Goal: Task Accomplishment & Management: Use online tool/utility

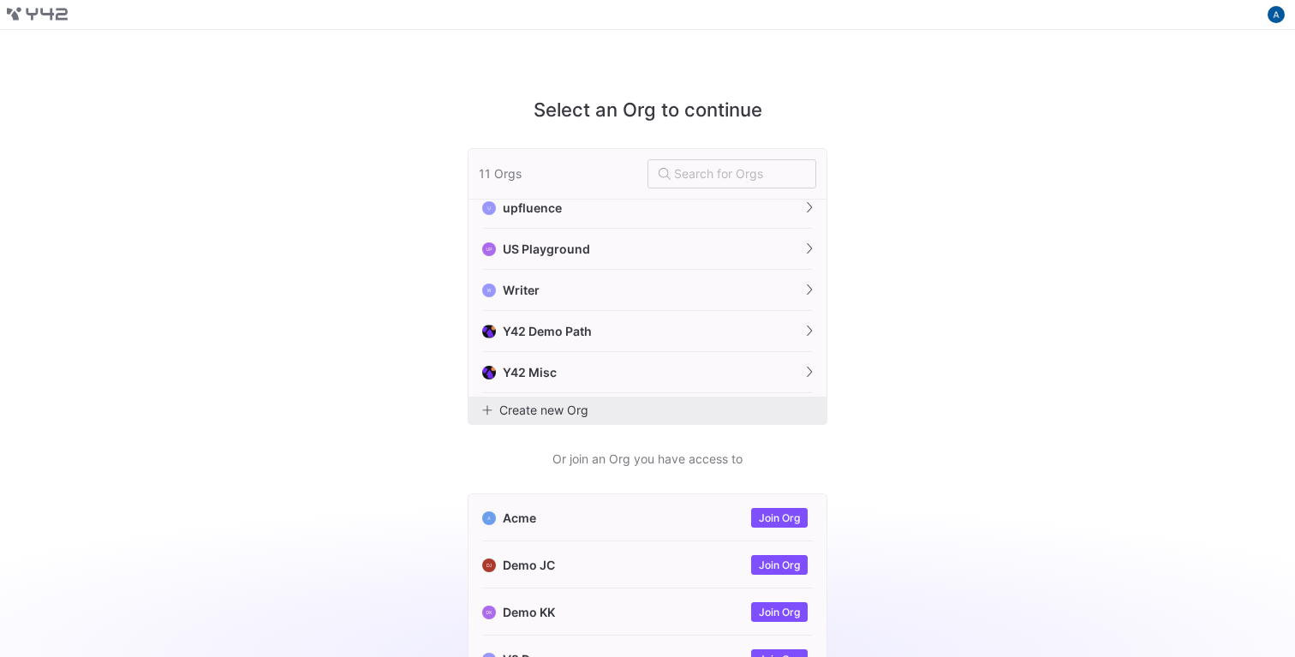
scroll to position [255, 0]
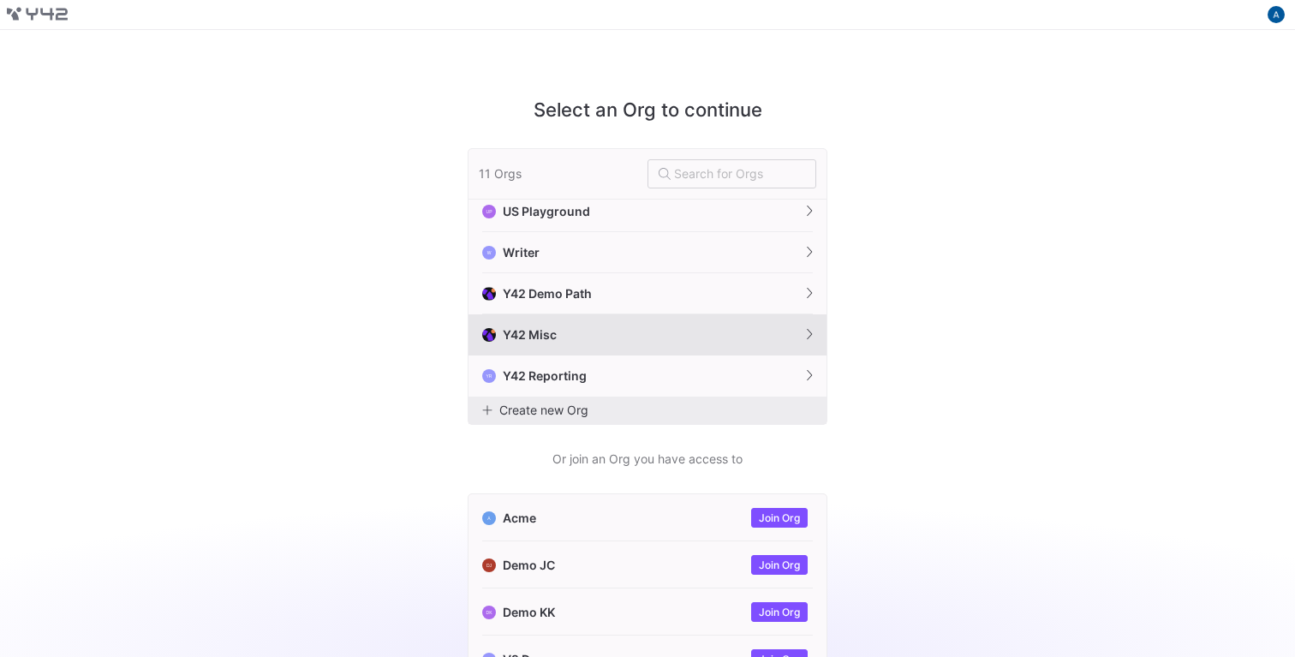
click at [569, 328] on button "Y42 Misc" at bounding box center [647, 334] width 358 height 41
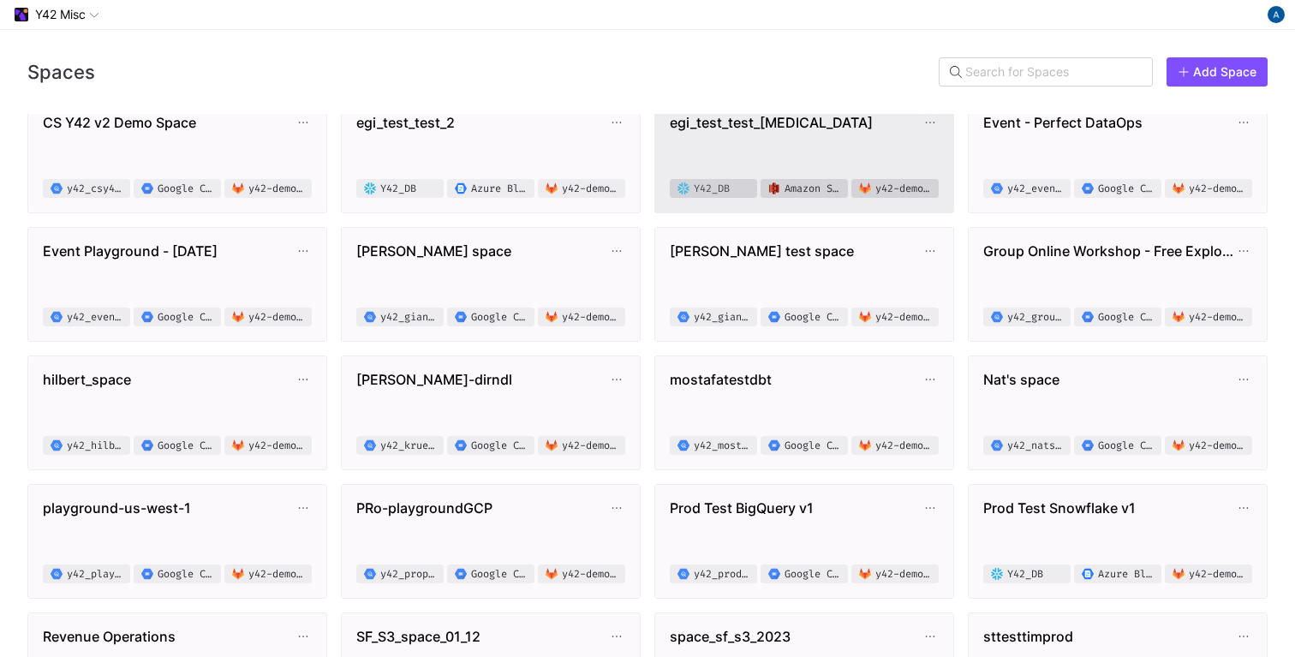
scroll to position [93, 0]
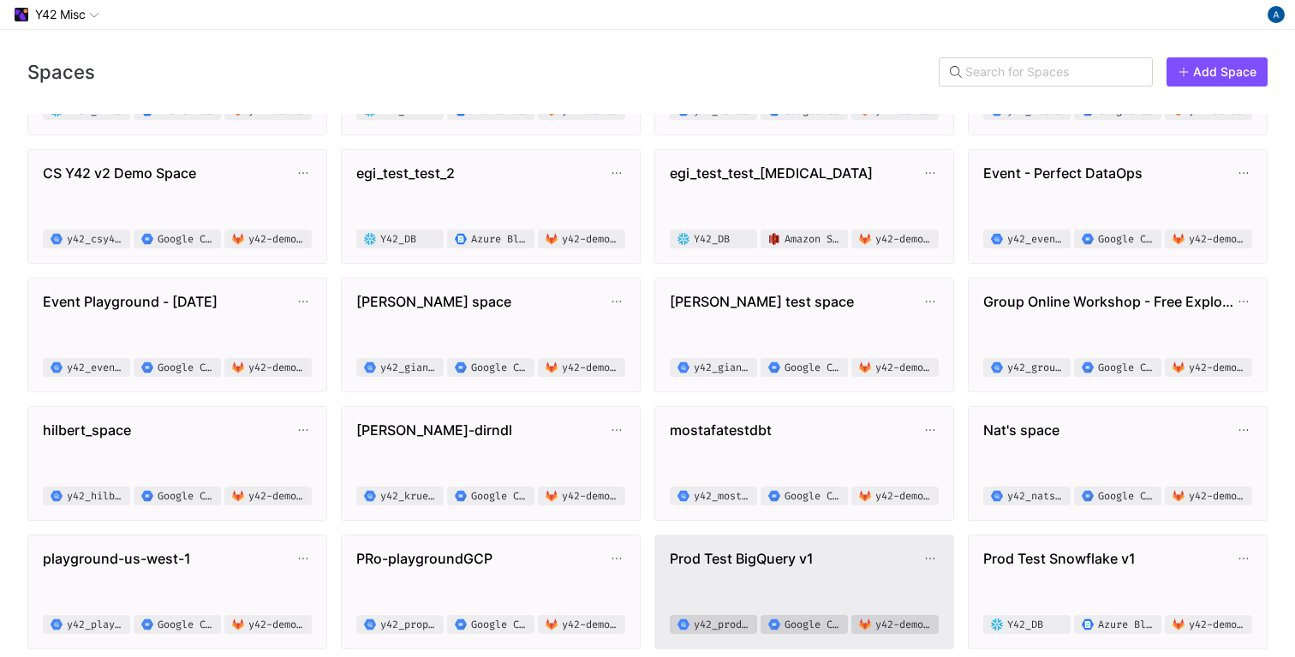
click at [760, 552] on span "Prod Test BigQuery v1" at bounding box center [796, 558] width 252 height 17
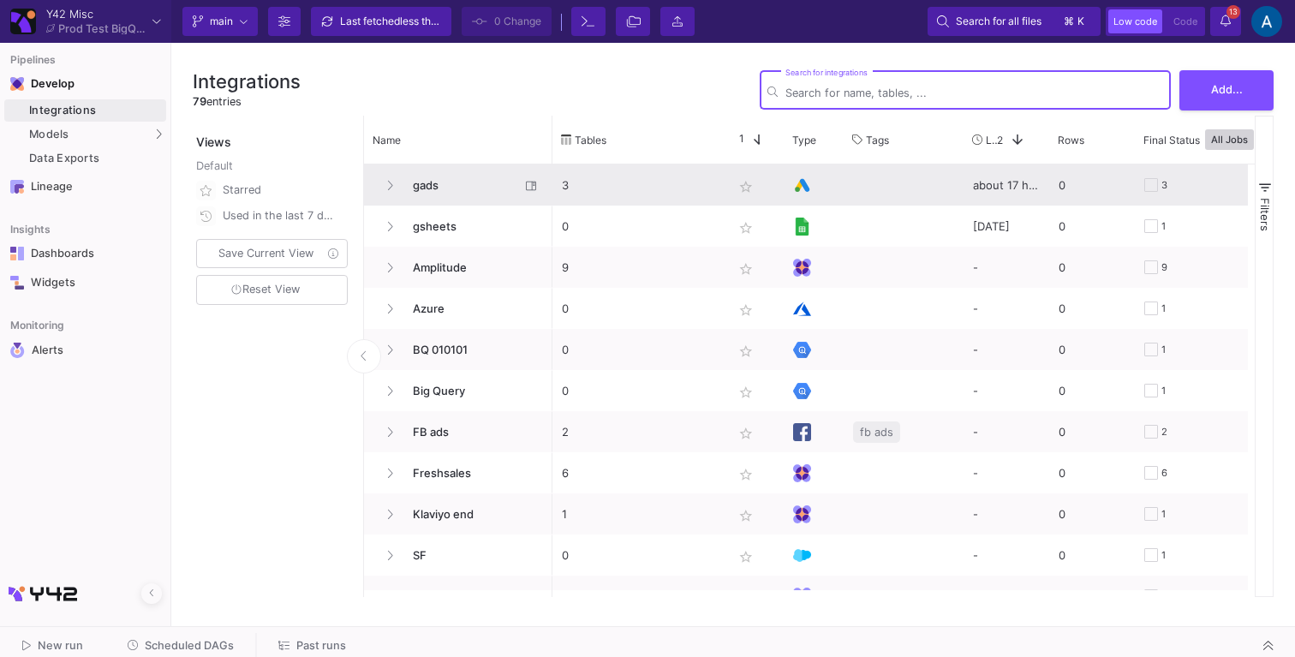
click at [439, 182] on span "gads" at bounding box center [460, 185] width 117 height 40
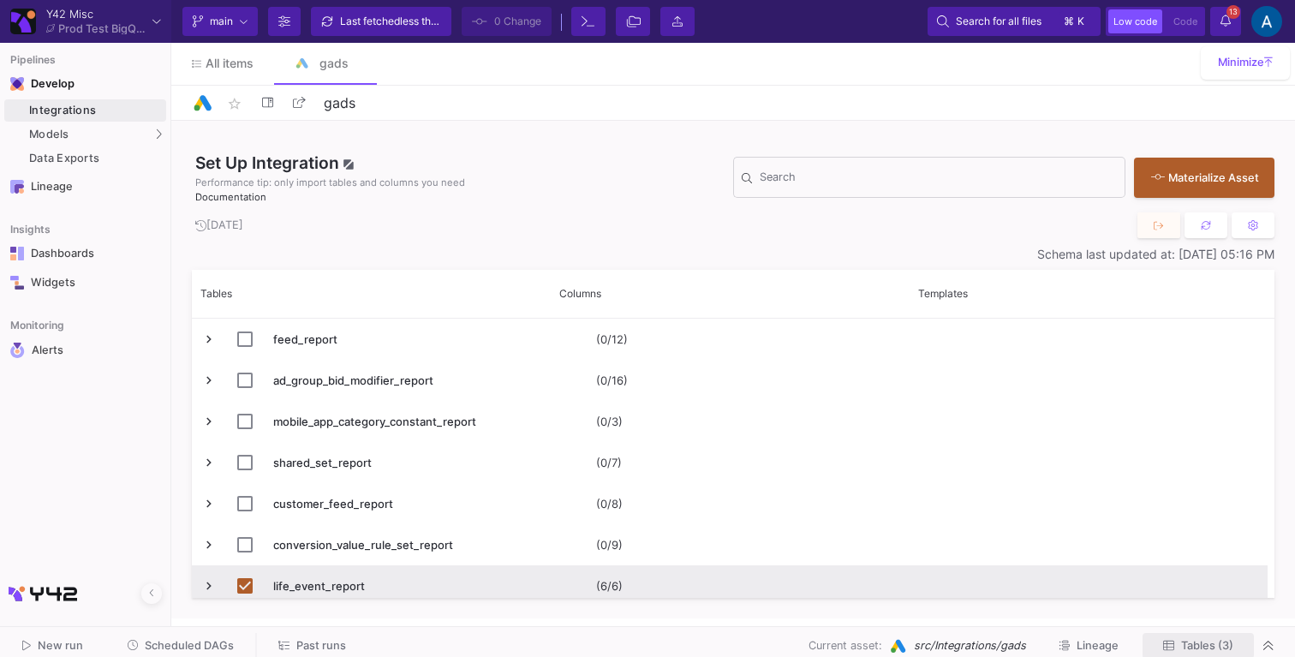
click at [1196, 640] on span "Tables (3)" at bounding box center [1207, 645] width 52 height 13
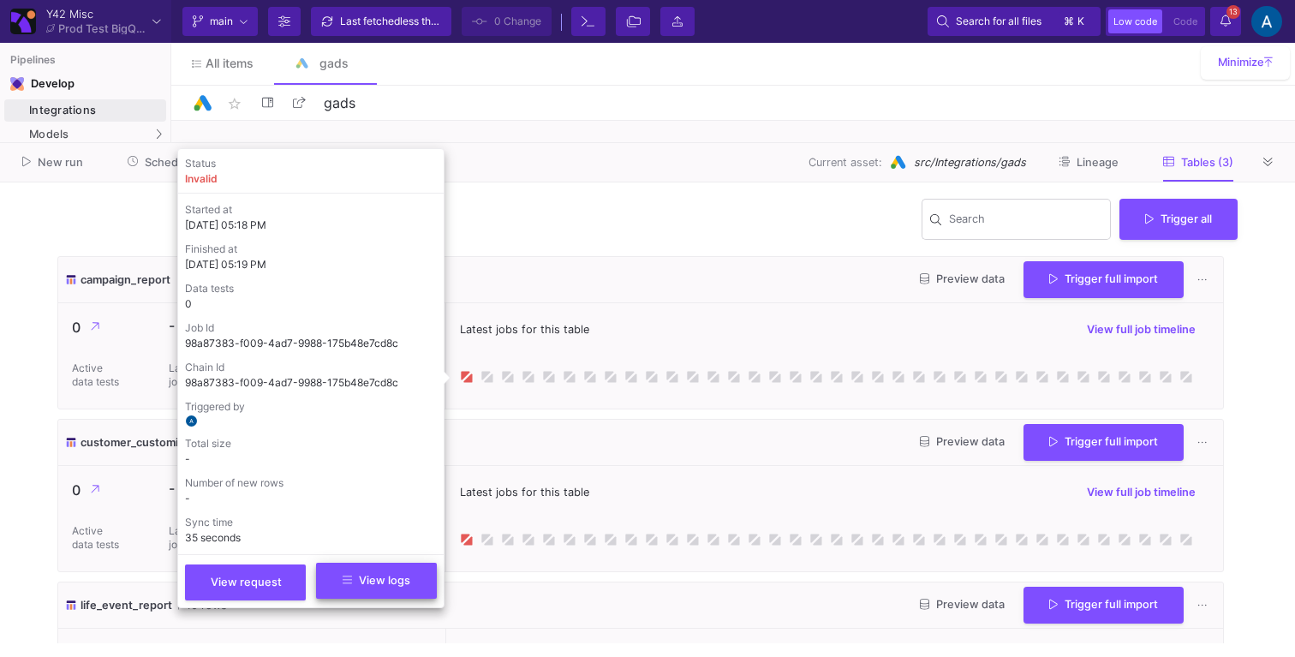
click at [374, 576] on span "View logs" at bounding box center [377, 580] width 68 height 13
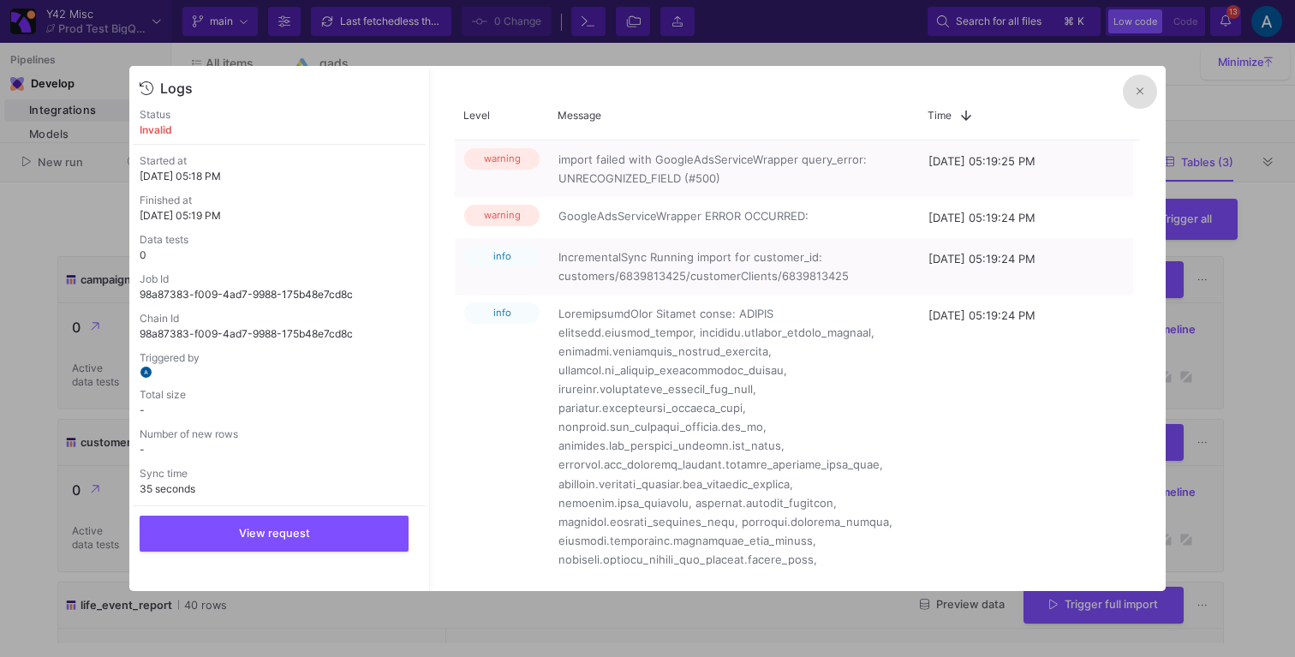
click at [1139, 106] on button at bounding box center [1140, 91] width 34 height 34
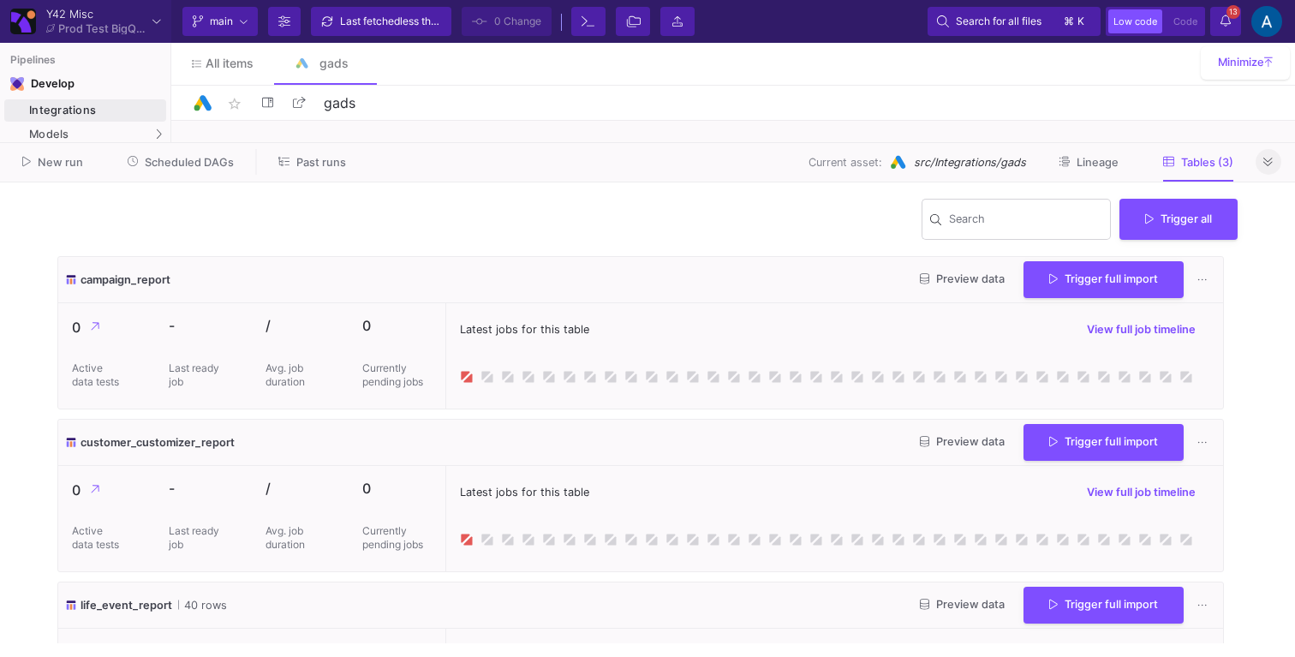
click at [1271, 155] on span at bounding box center [1267, 161] width 9 height 13
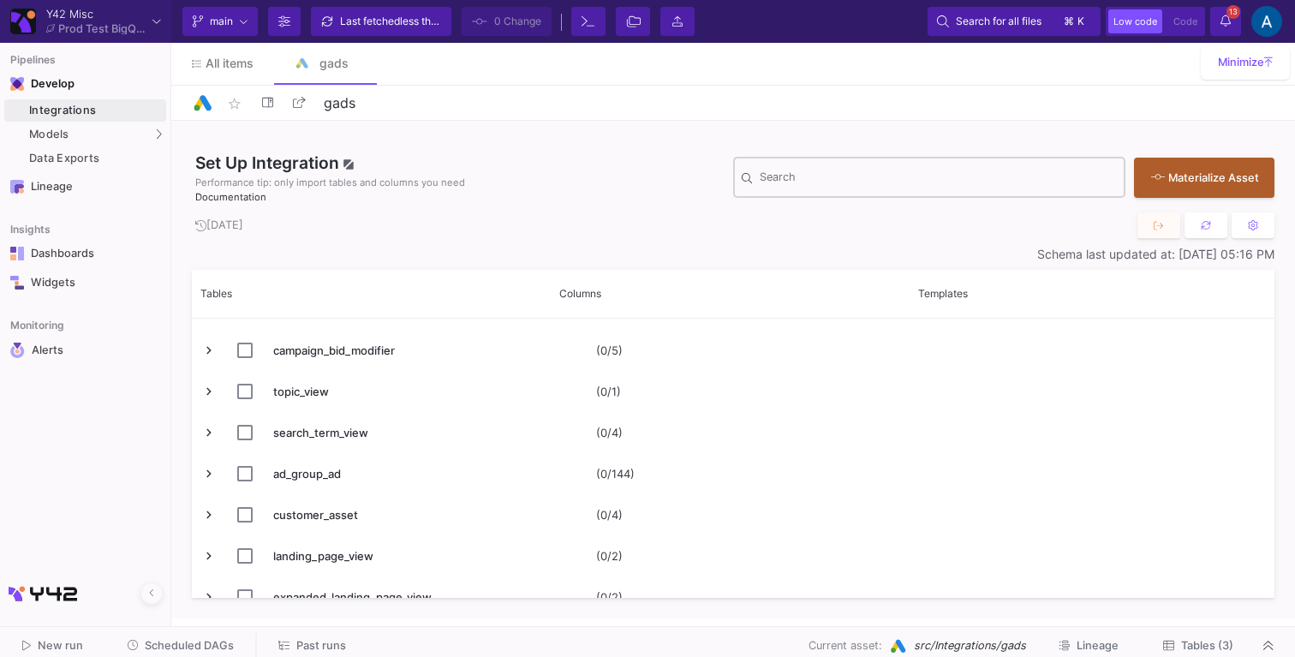
click at [778, 165] on div "Search" at bounding box center [938, 176] width 357 height 45
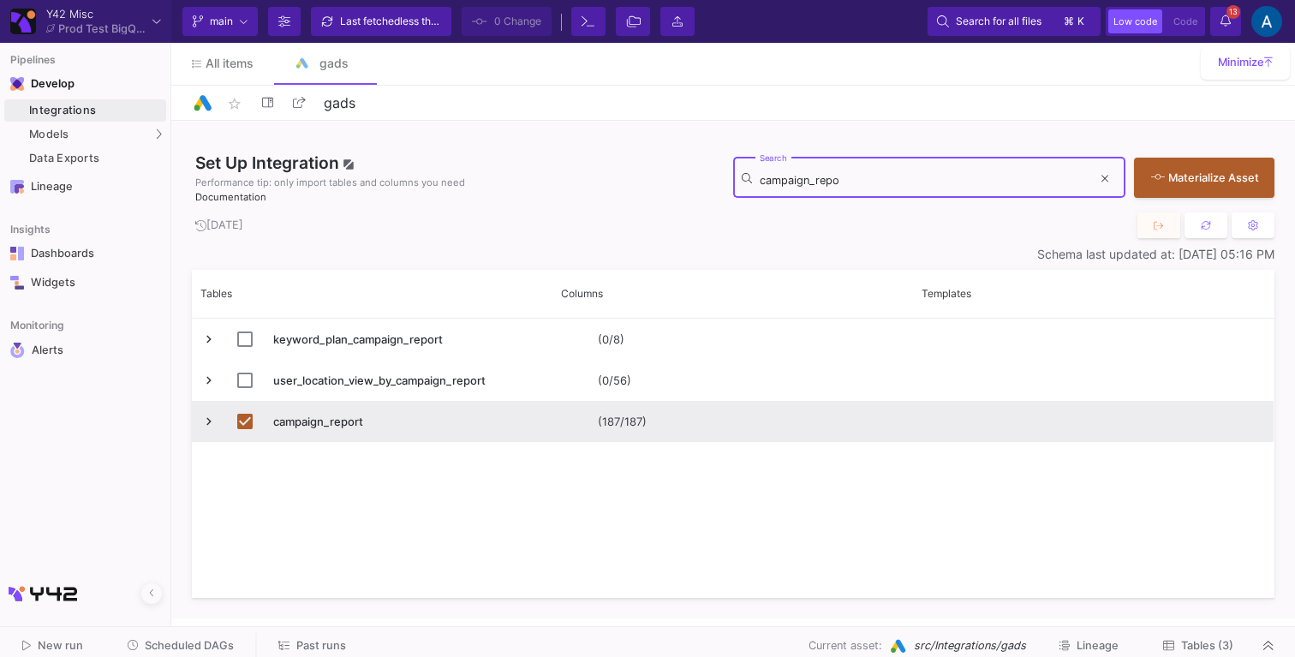
type input "campaign_repo"
click at [213, 420] on span "Press SPACE to deselect this row." at bounding box center [208, 421] width 15 height 15
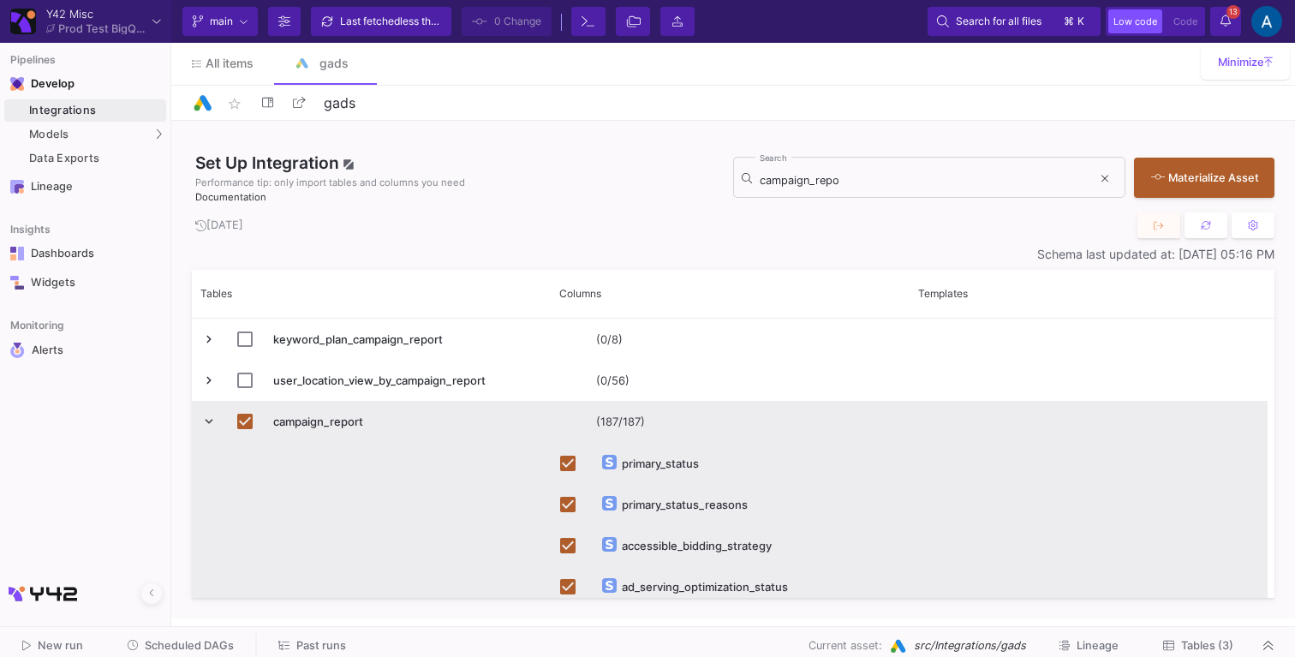
click at [253, 425] on span "Press SPACE to deselect this row." at bounding box center [255, 422] width 36 height 40
click at [245, 424] on input "Press Space to toggle row selection (checked)" at bounding box center [244, 421] width 15 height 15
checkbox input "false"
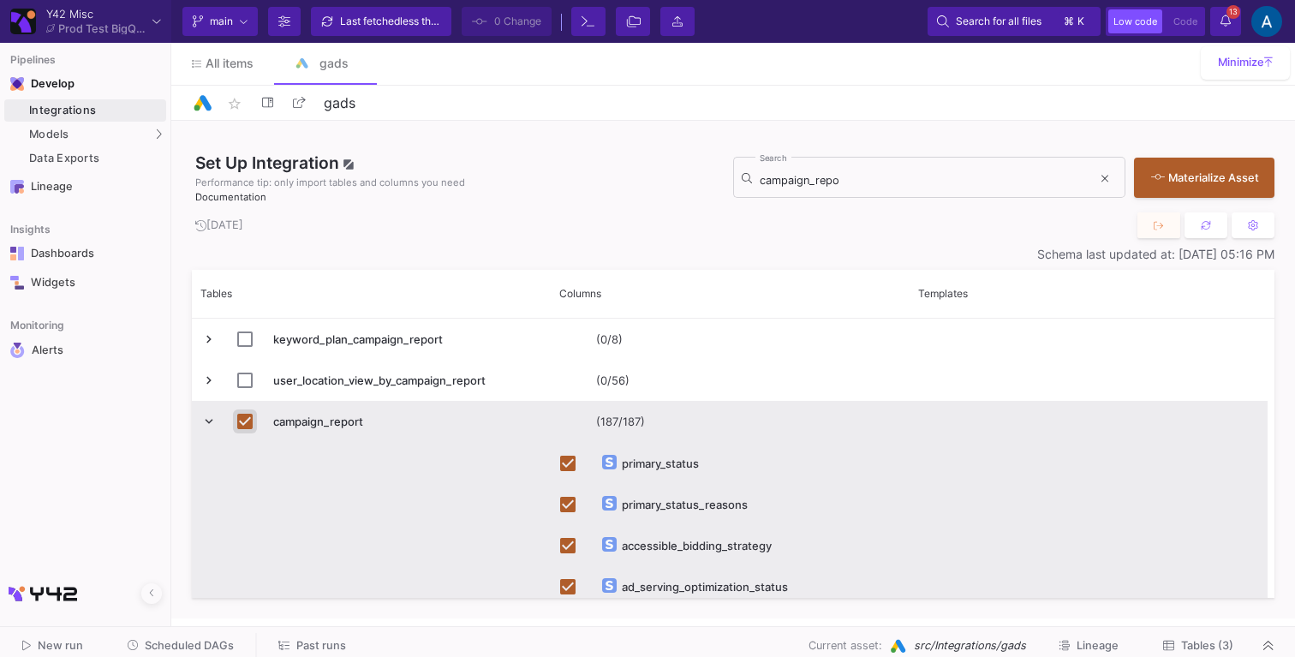
checkbox input "false"
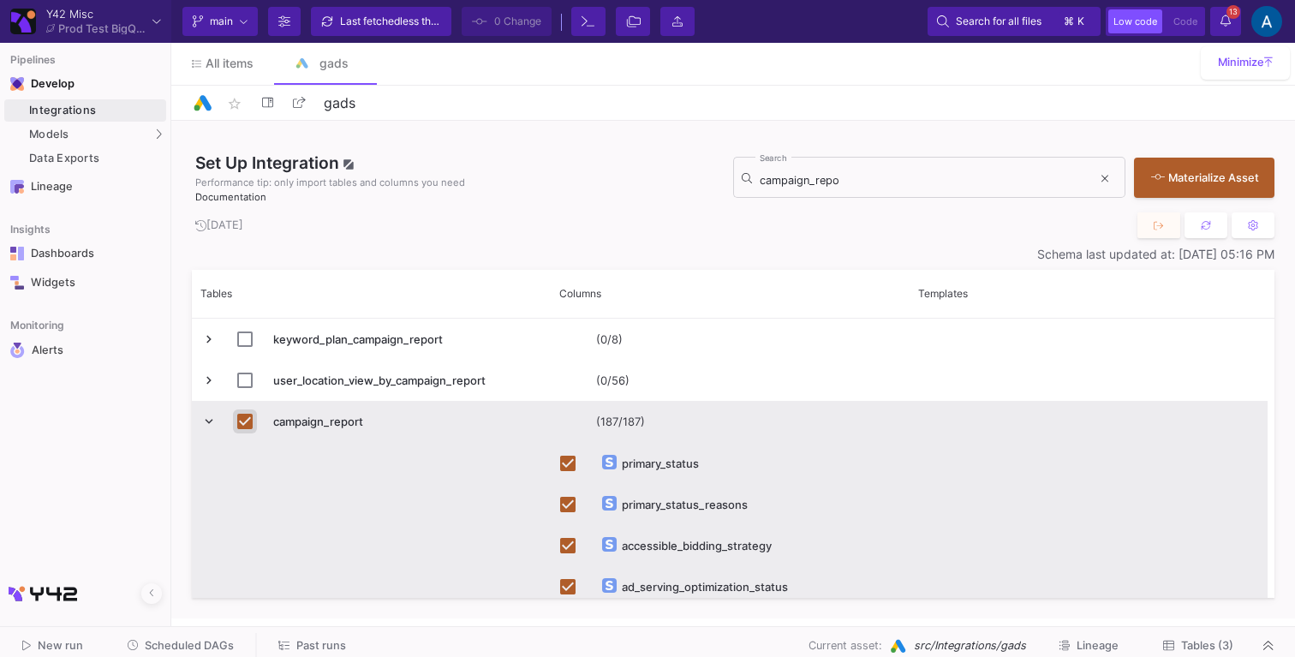
checkbox input "false"
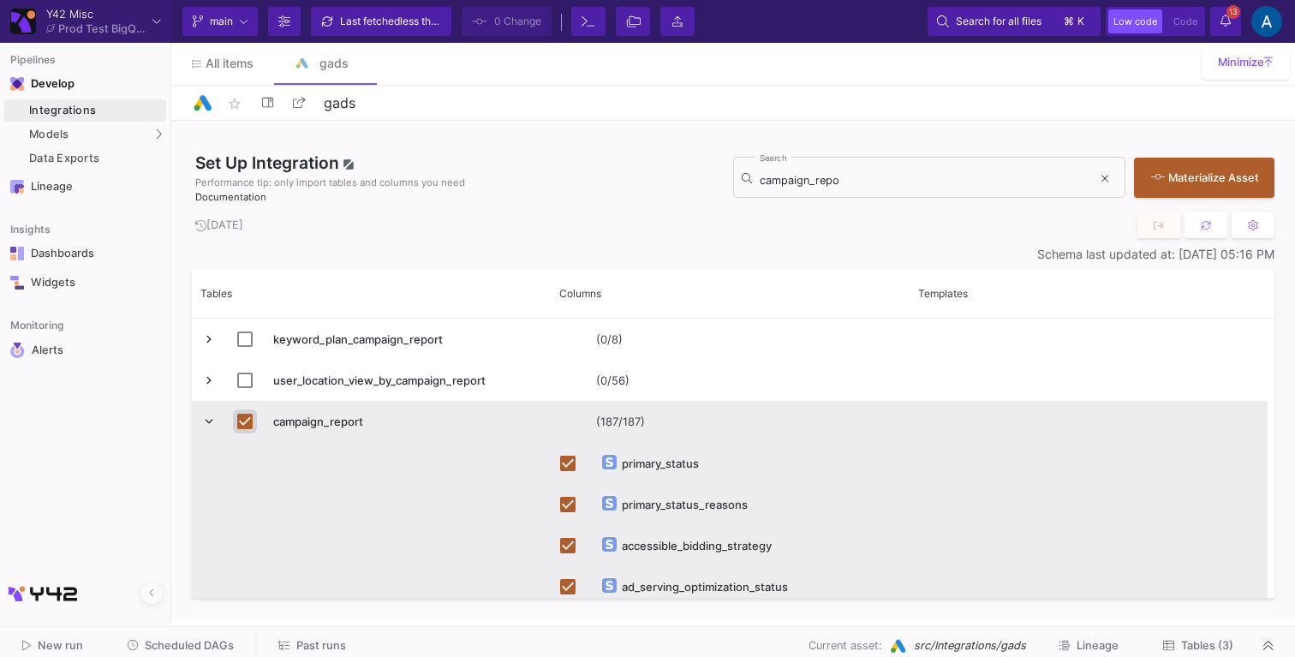
checkbox input "false"
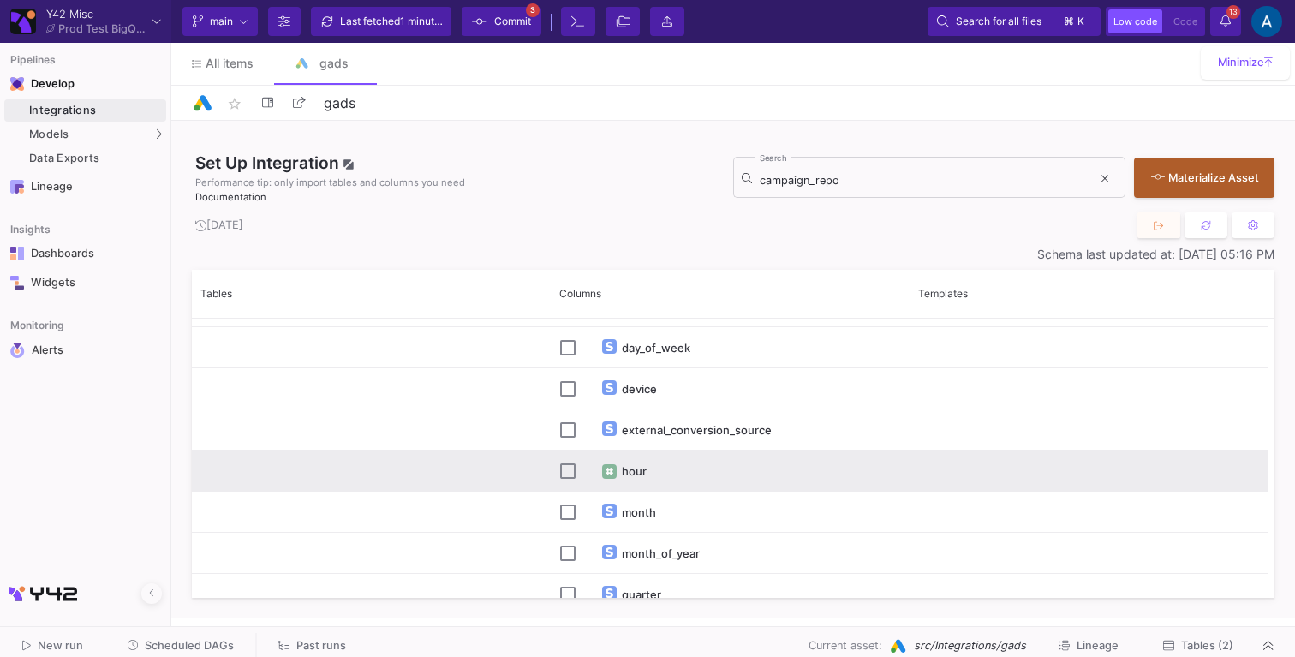
click at [572, 483] on div "Press SPACE to select this row." at bounding box center [567, 471] width 15 height 40
click at [571, 475] on input "Press Space to toggle row selection (unchecked)" at bounding box center [567, 470] width 15 height 15
checkbox input "true"
checkbox input "false"
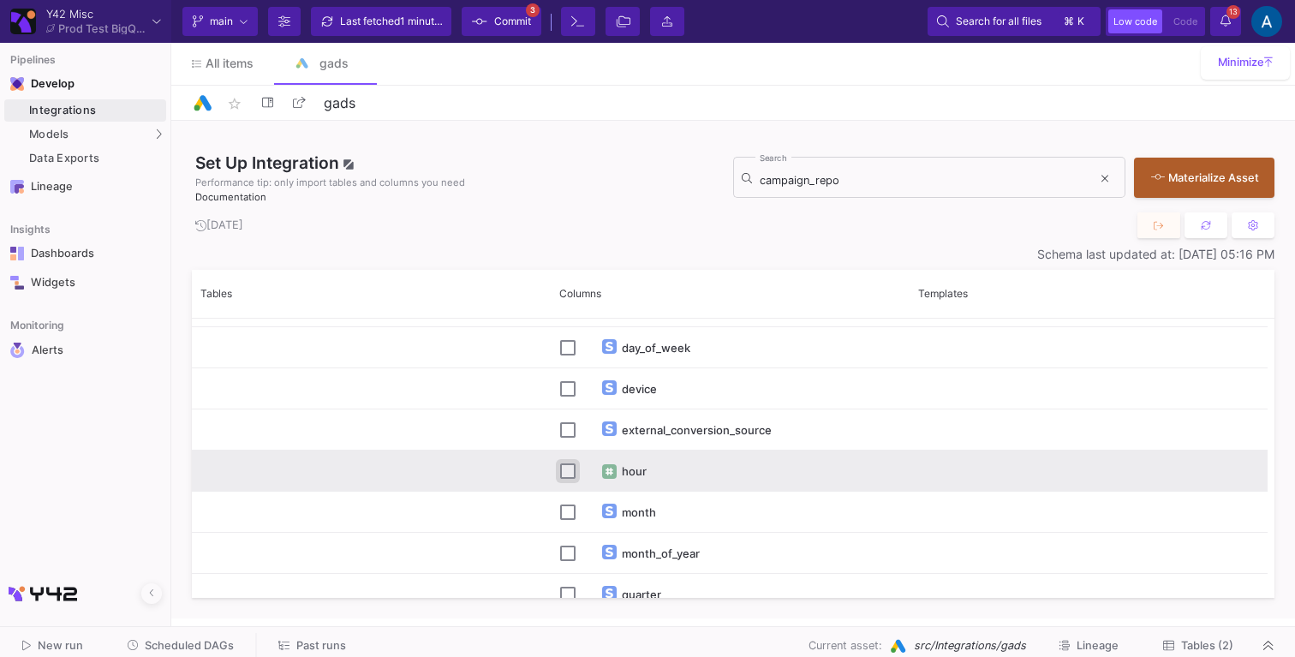
checkbox input "true"
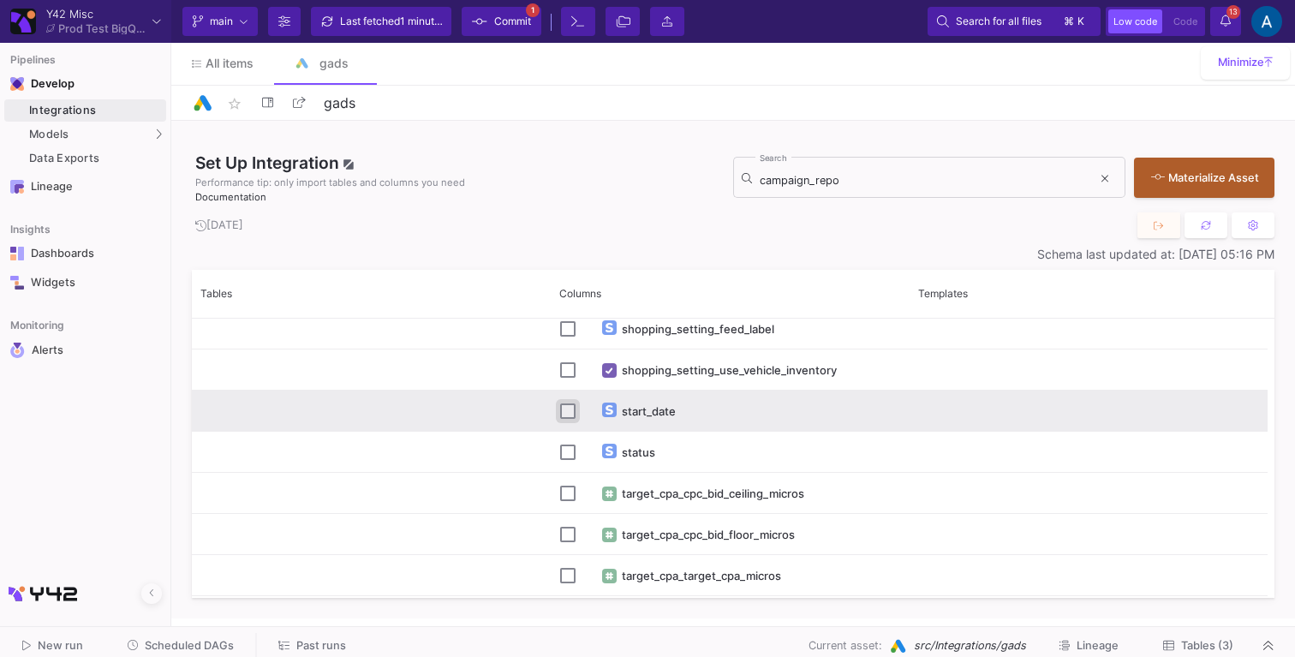
click at [570, 414] on input "Press Space to toggle row selection (unchecked)" at bounding box center [567, 410] width 15 height 15
checkbox input "true"
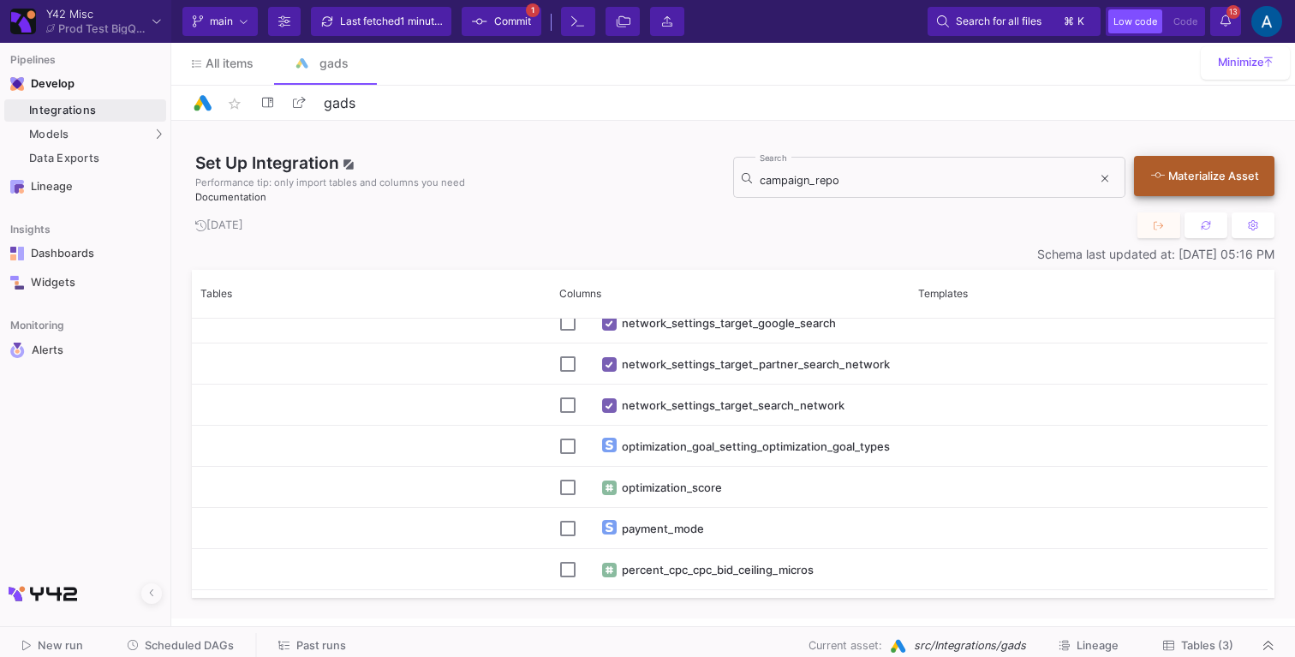
click at [1183, 168] on div "Materialize Asset" at bounding box center [1200, 176] width 98 height 16
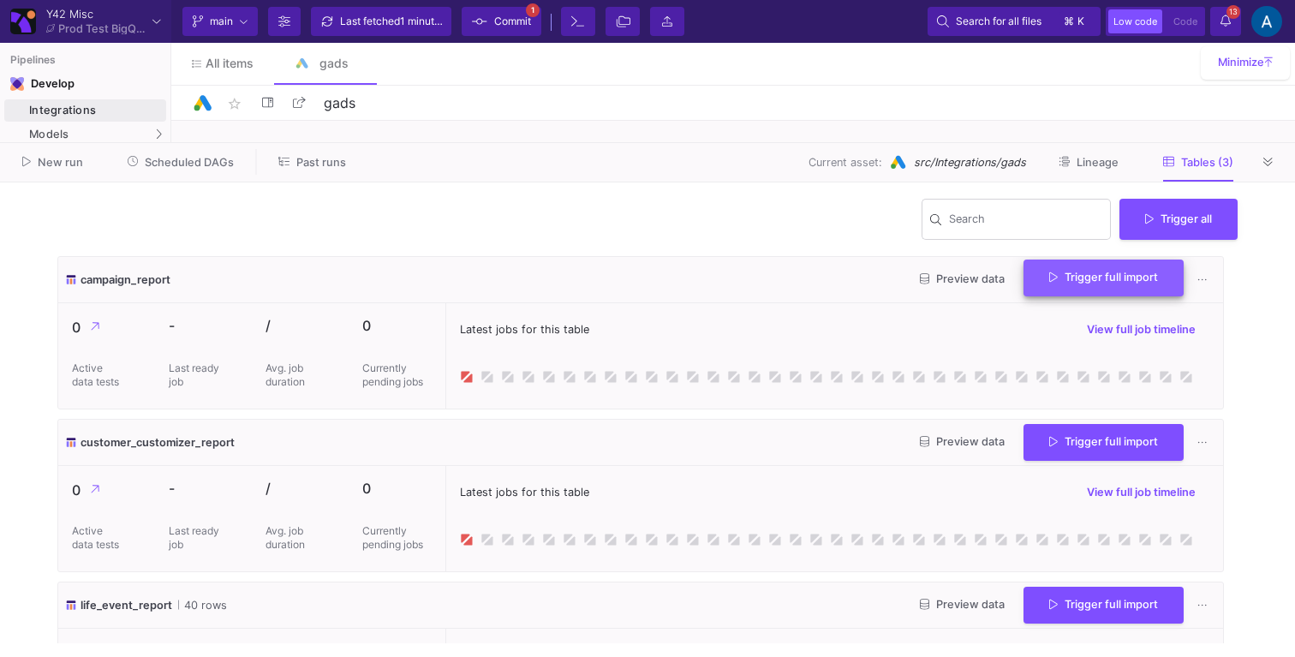
click at [1087, 292] on button "Trigger full import" at bounding box center [1103, 277] width 160 height 37
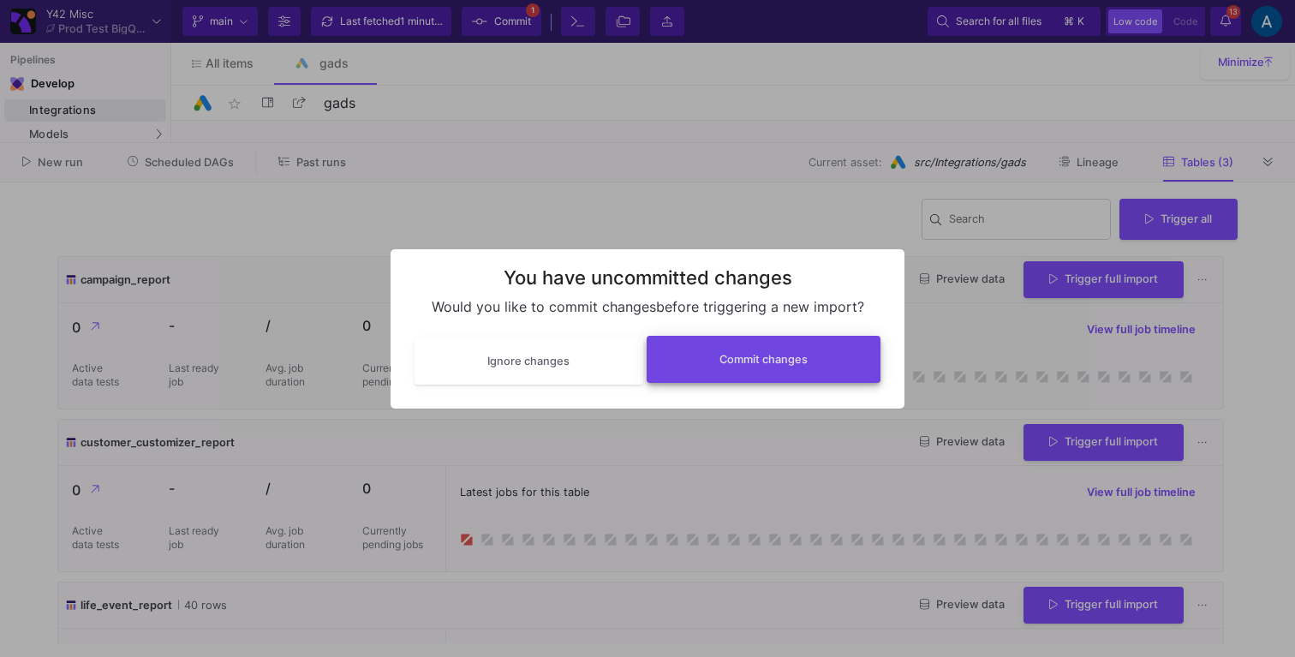
click at [789, 358] on span "Commit changes" at bounding box center [763, 359] width 88 height 13
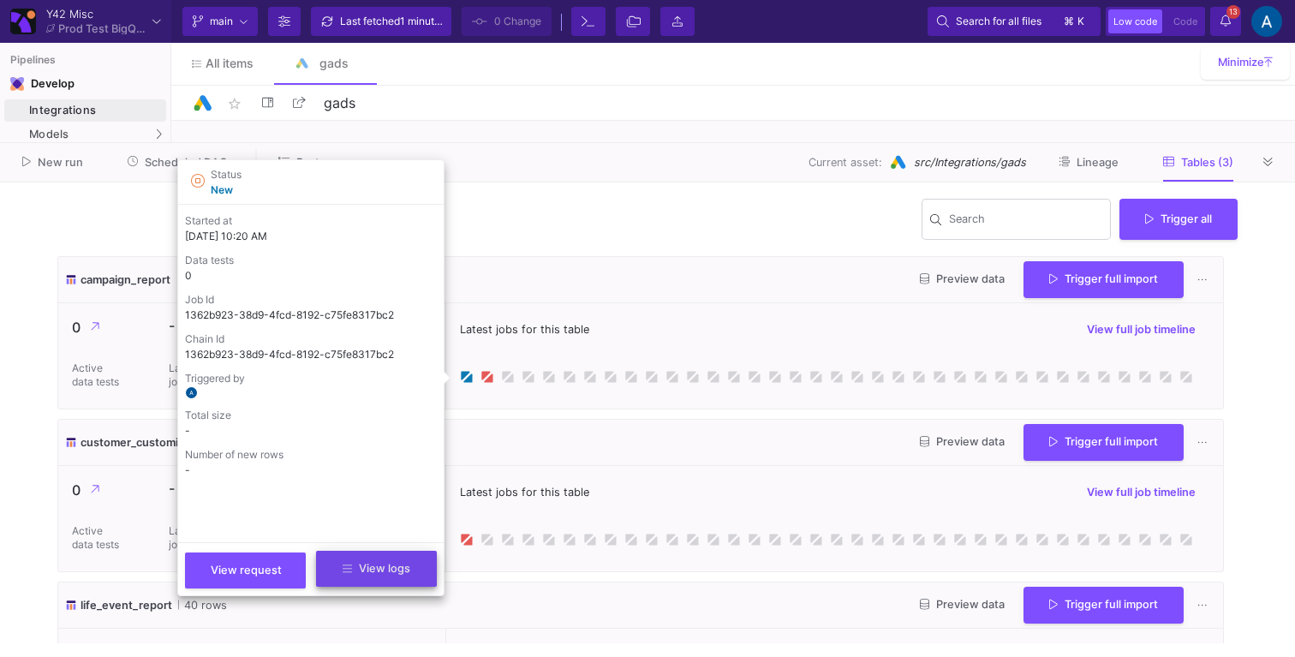
click at [388, 566] on span "View logs" at bounding box center [377, 568] width 68 height 13
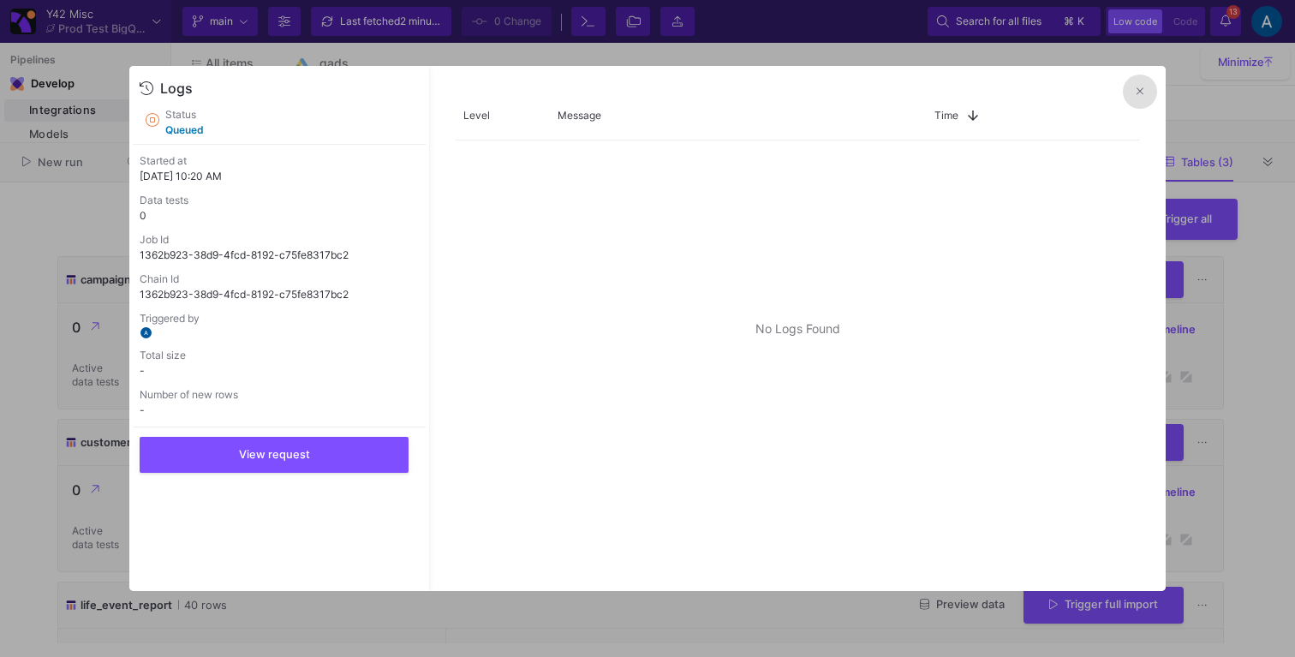
click at [1136, 94] on icon at bounding box center [1139, 91] width 7 height 11
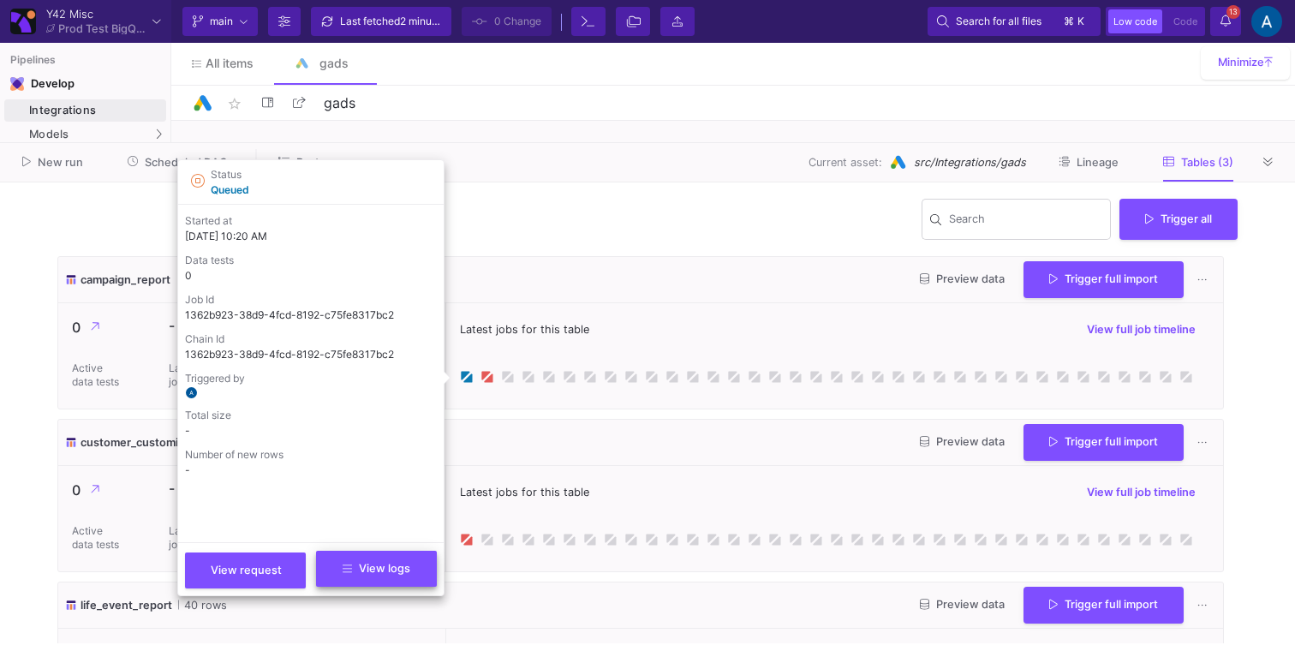
click at [387, 566] on span "View logs" at bounding box center [377, 568] width 68 height 13
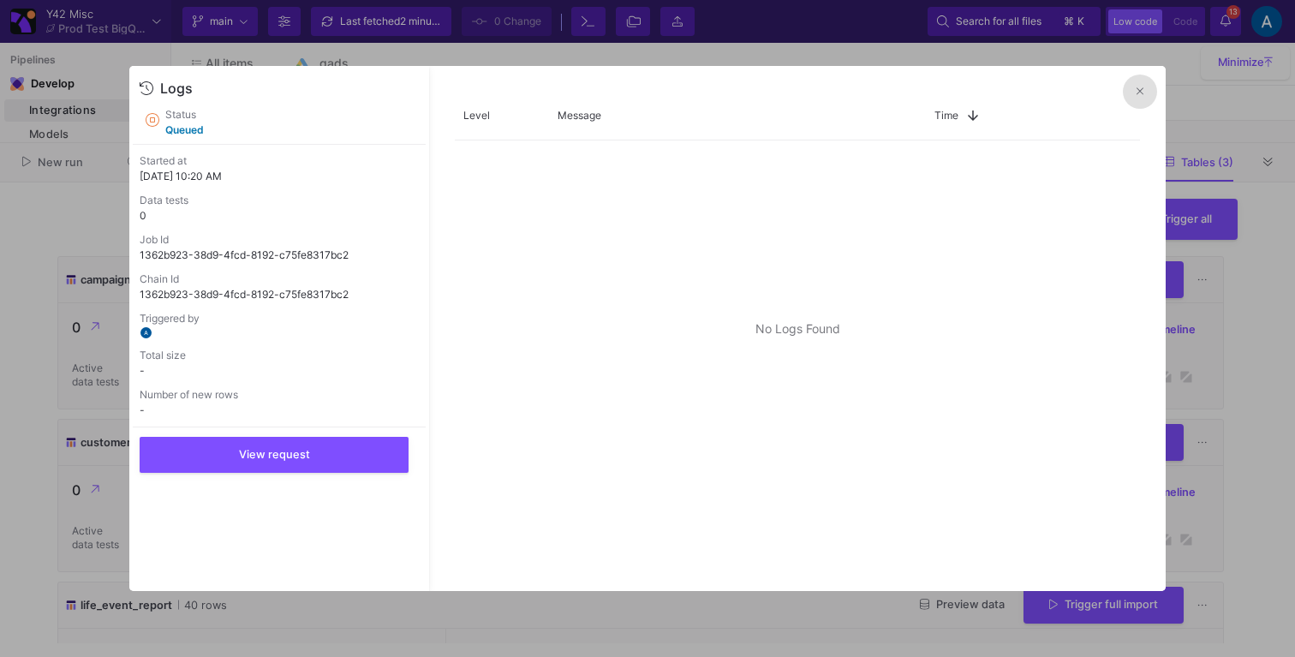
click at [1141, 92] on icon at bounding box center [1139, 90] width 7 height 7
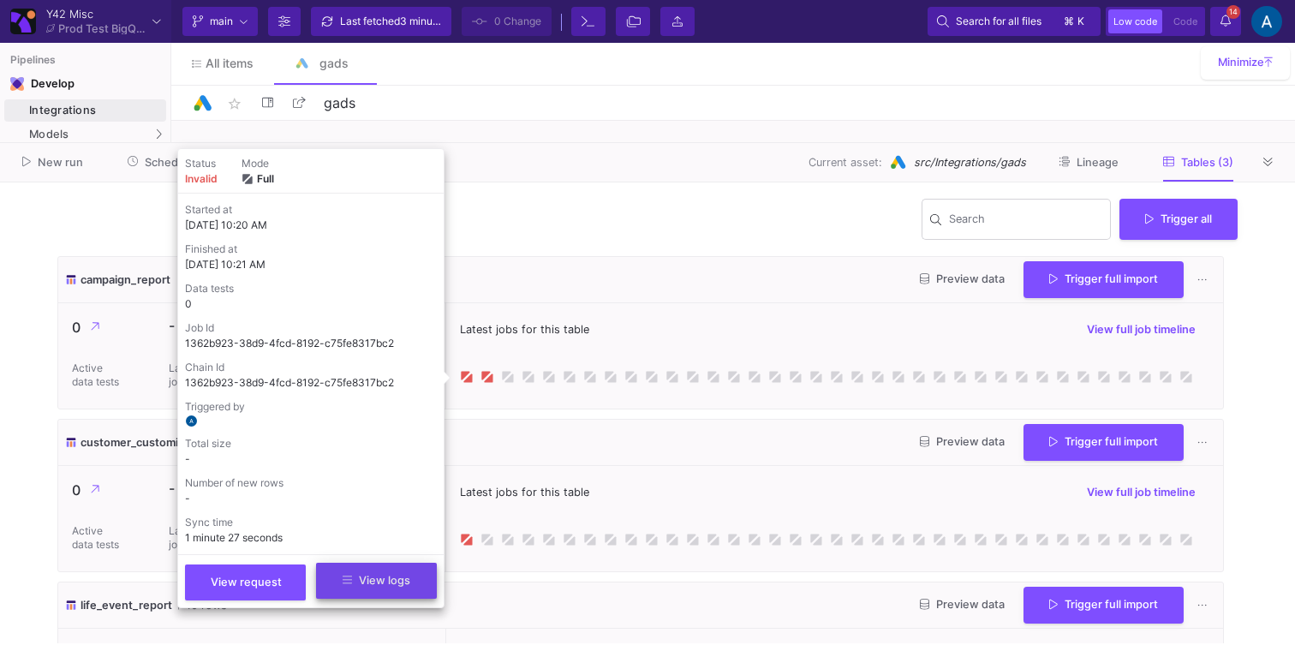
click at [378, 575] on span "View logs" at bounding box center [377, 580] width 68 height 13
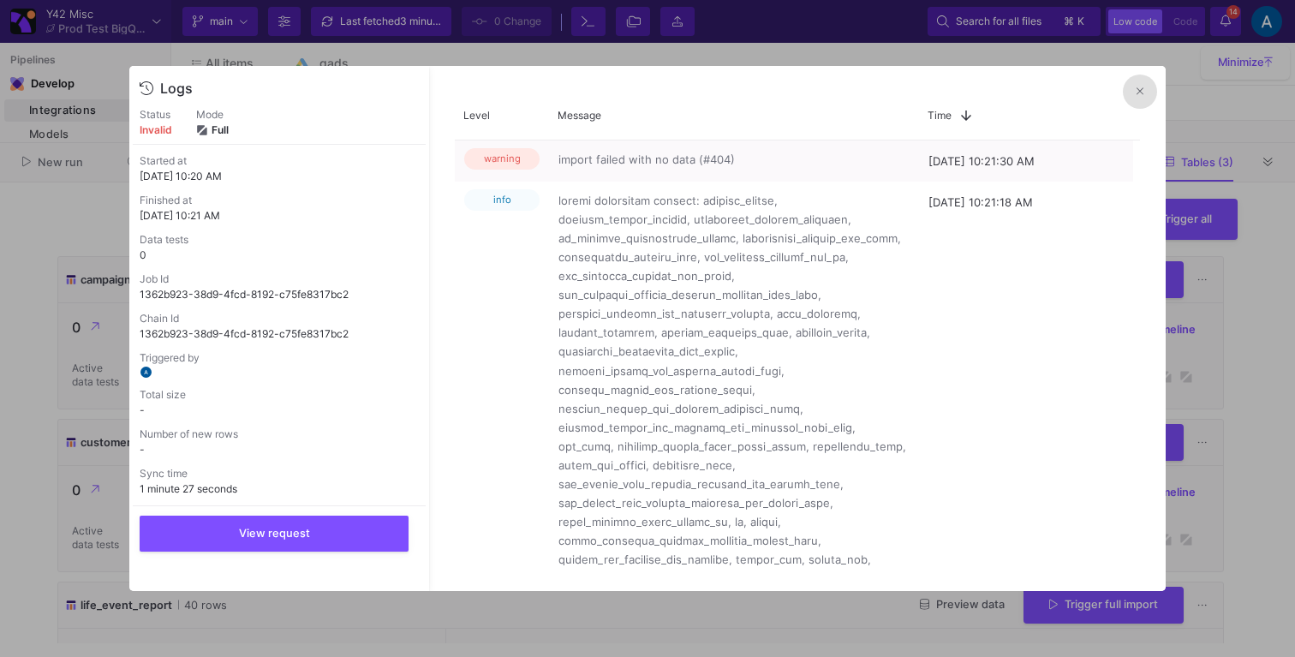
click at [1141, 104] on button at bounding box center [1140, 91] width 34 height 34
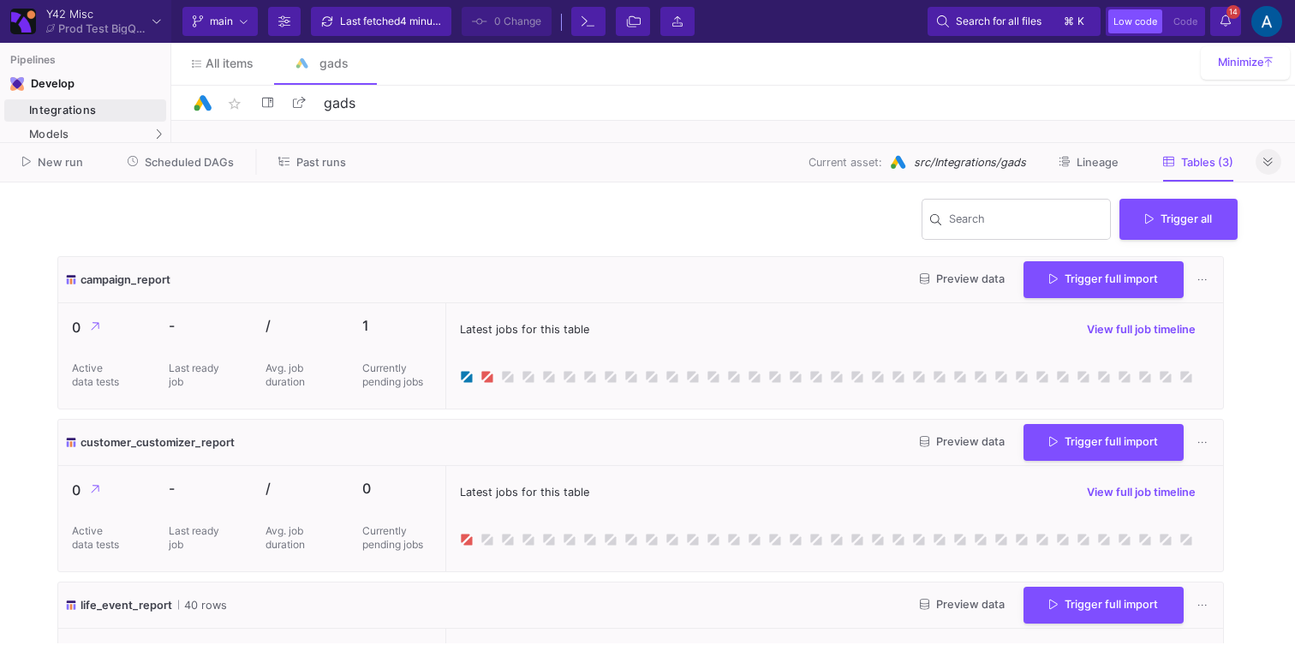
click at [1263, 165] on icon at bounding box center [1267, 162] width 9 height 11
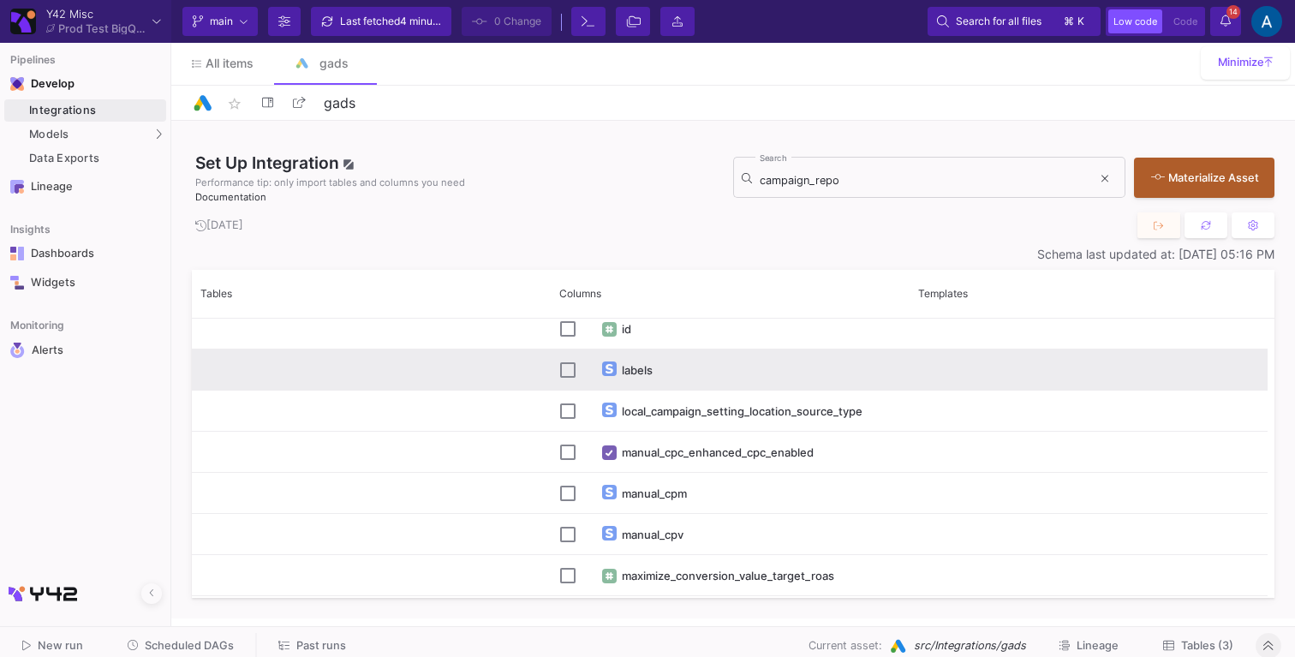
scroll to position [1261, 0]
